Goal: Navigation & Orientation: Find specific page/section

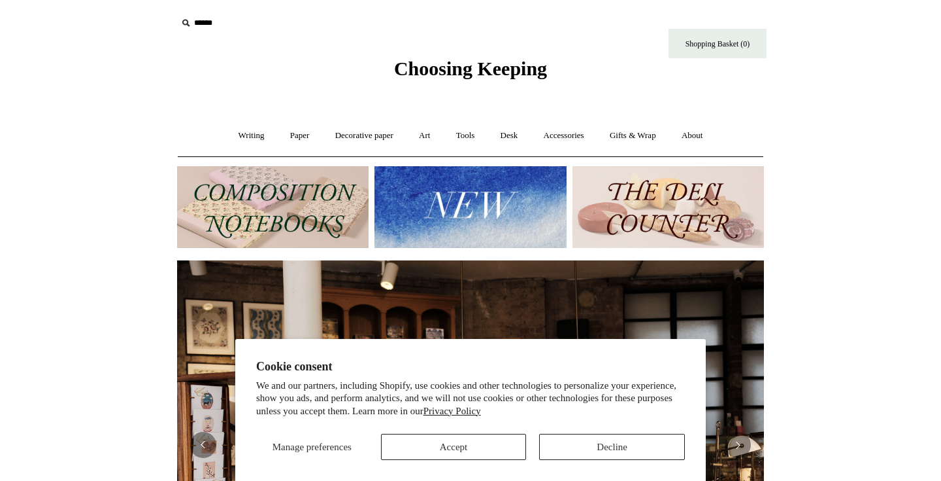
scroll to position [43, 0]
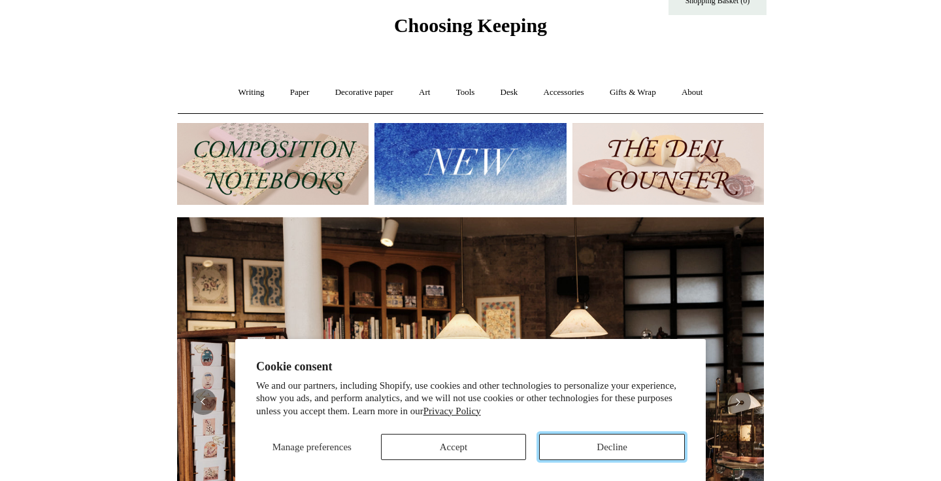
click at [609, 450] on button "Decline" at bounding box center [612, 446] width 146 height 26
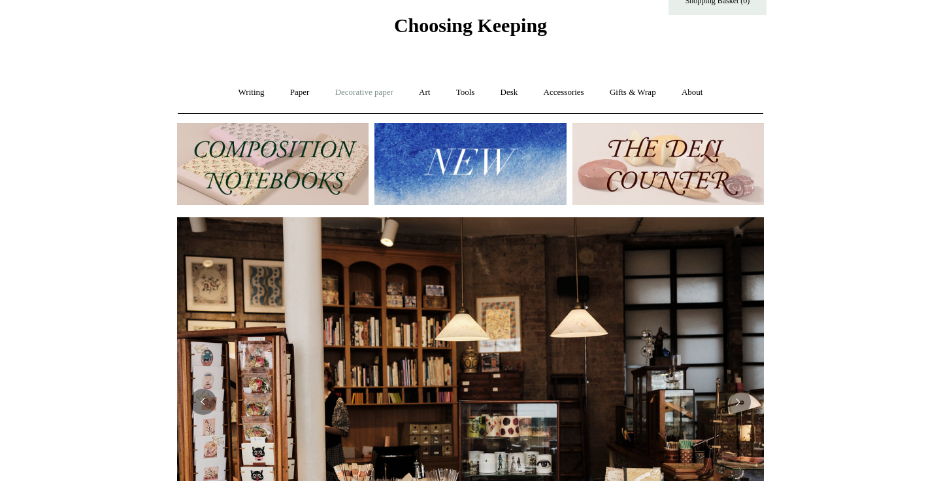
click at [360, 95] on link "Decorative paper +" at bounding box center [365, 92] width 82 height 35
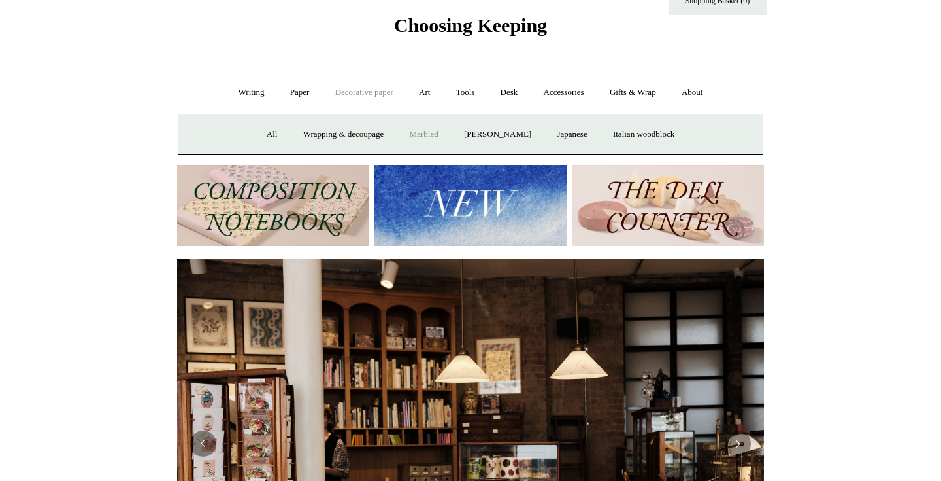
click at [433, 127] on link "Marbled" at bounding box center [424, 134] width 52 height 35
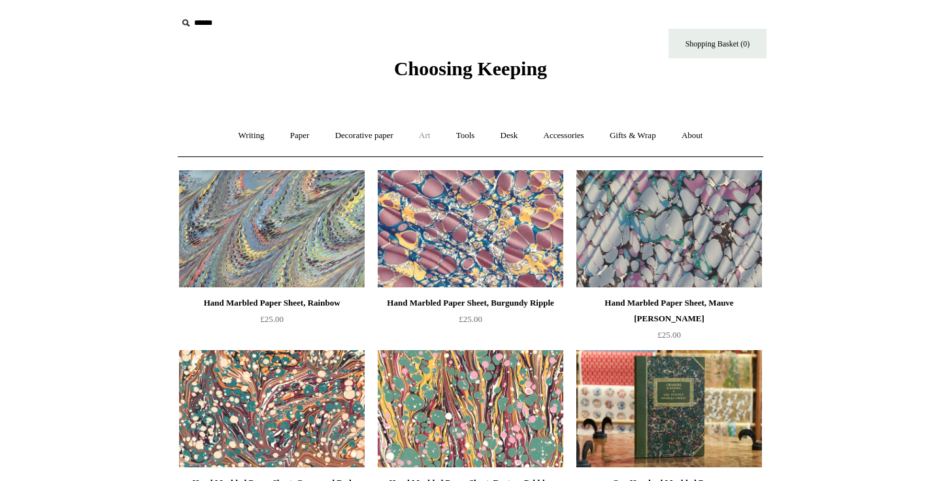
click at [421, 139] on link "Art +" at bounding box center [424, 135] width 35 height 35
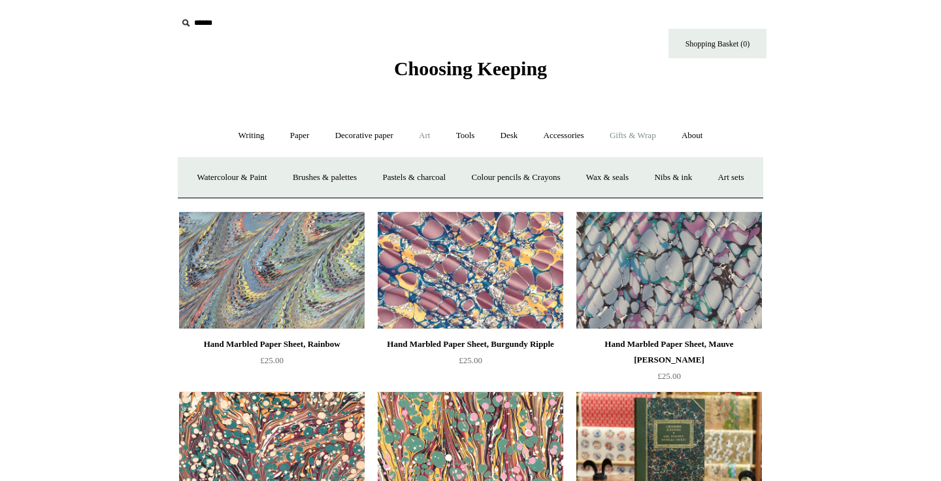
click at [668, 127] on link "Gifts & Wrap +" at bounding box center [633, 135] width 70 height 35
click at [322, 173] on link "Wrapping paper & Gift Bags" at bounding box center [341, 177] width 122 height 35
